Goal: Transaction & Acquisition: Purchase product/service

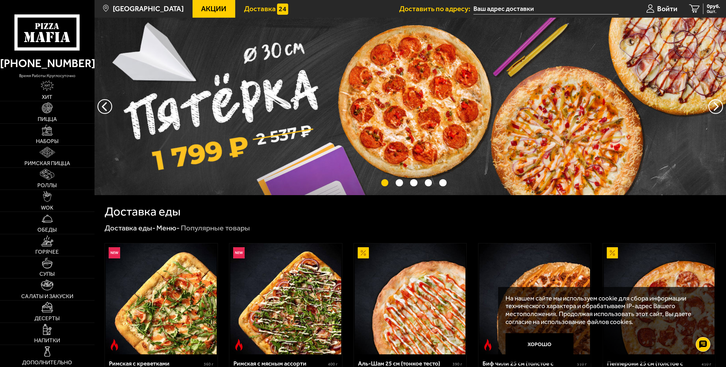
click at [250, 9] on span "Доставка" at bounding box center [260, 8] width 32 height 7
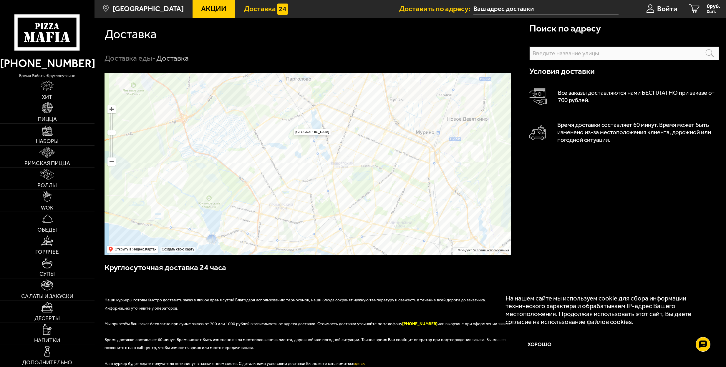
click at [291, 126] on ymaps at bounding box center [308, 164] width 407 height 182
type input "[STREET_ADDRESS]"
click at [291, 126] on ymaps at bounding box center [308, 164] width 407 height 182
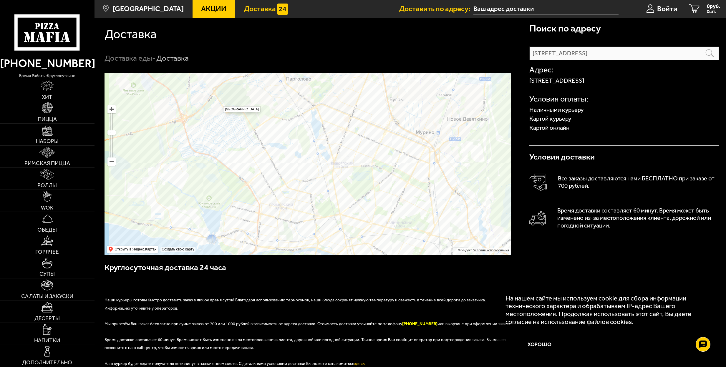
click at [57, 31] on icon at bounding box center [46, 32] width 65 height 36
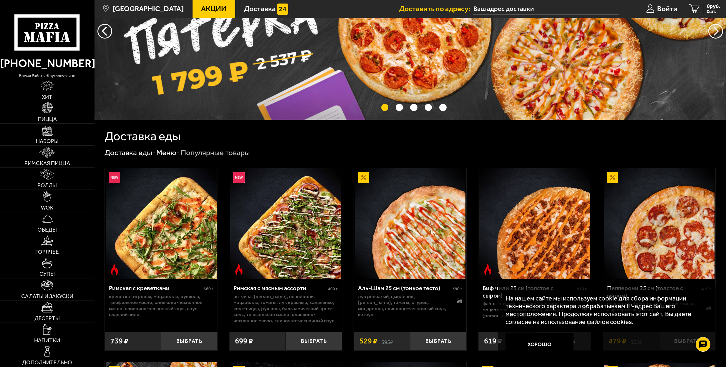
scroll to position [88, 0]
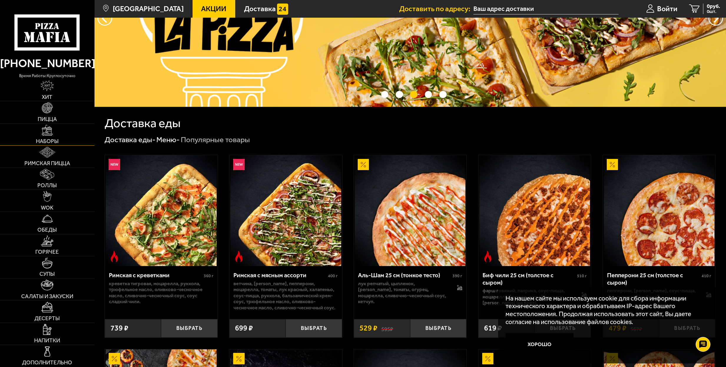
click at [45, 127] on img at bounding box center [47, 130] width 11 height 11
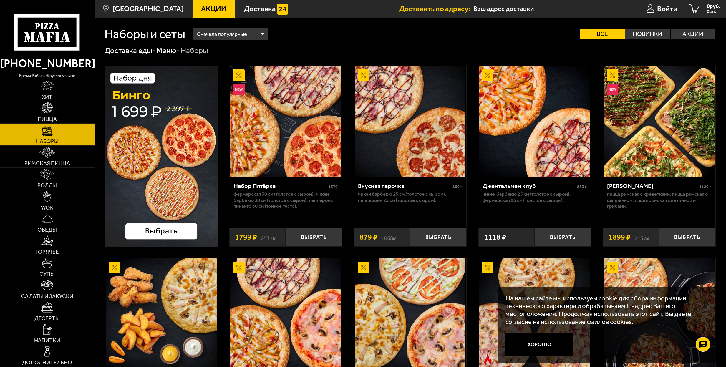
click at [153, 127] on img at bounding box center [161, 156] width 113 height 181
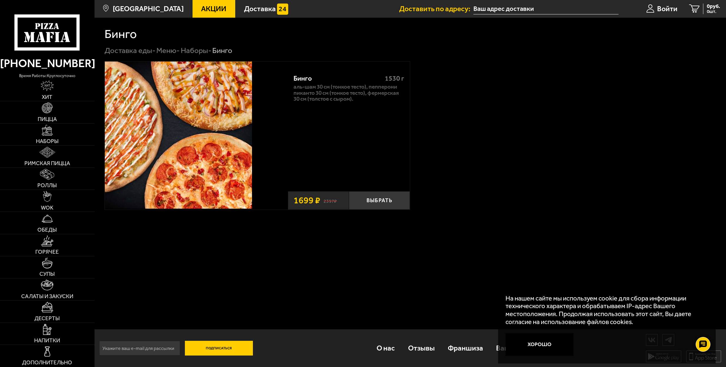
drag, startPoint x: 463, startPoint y: 98, endPoint x: 465, endPoint y: 97, distance: 3.0
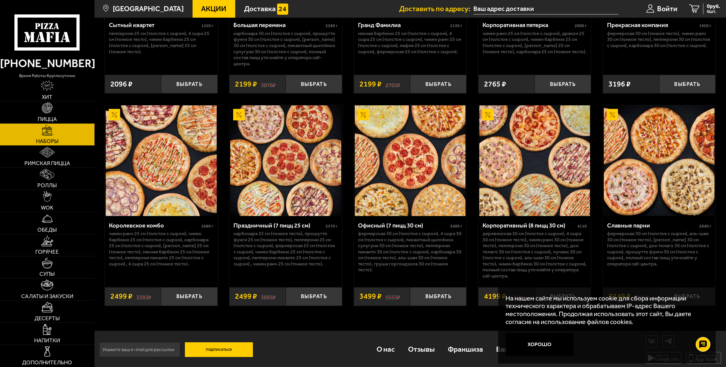
scroll to position [1123, 0]
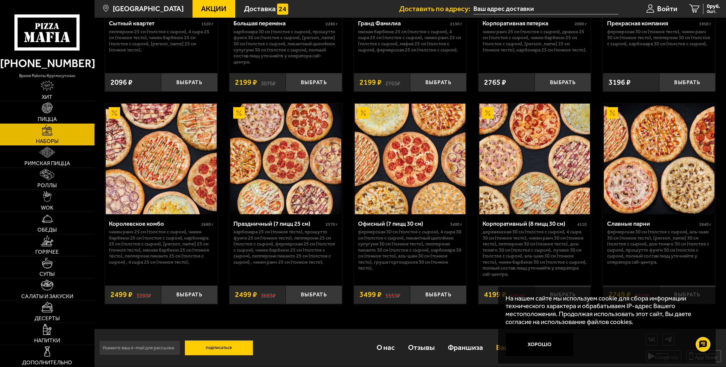
click at [532, 346] on button "Хорошо" at bounding box center [539, 344] width 68 height 23
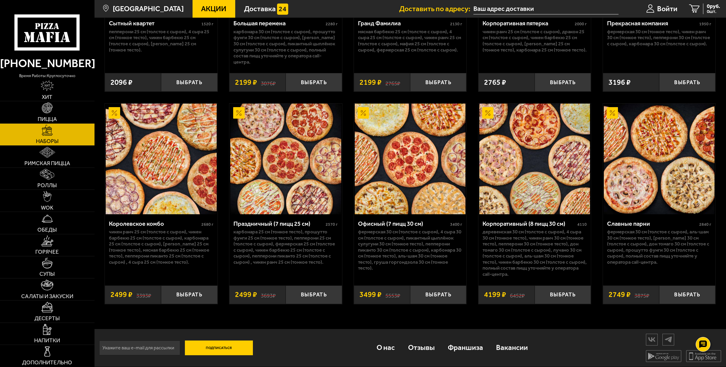
click at [423, 158] on img at bounding box center [410, 159] width 111 height 111
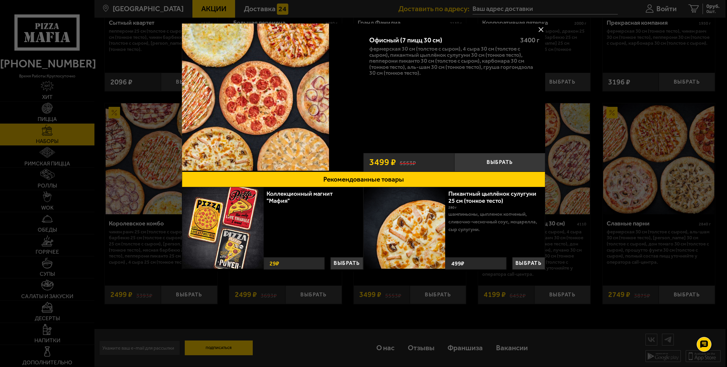
click at [682, 170] on div at bounding box center [363, 183] width 727 height 367
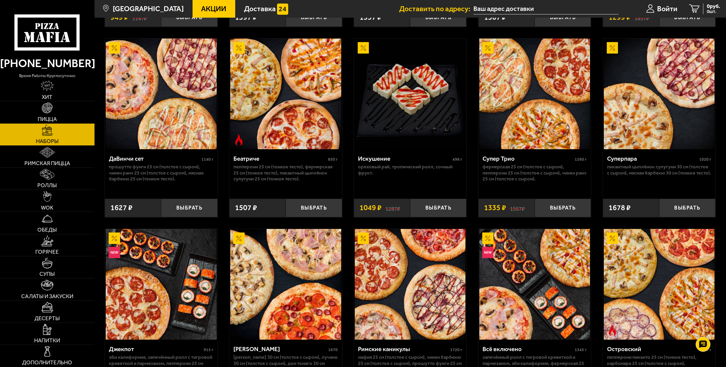
scroll to position [358, 0]
